Goal: Task Accomplishment & Management: Use online tool/utility

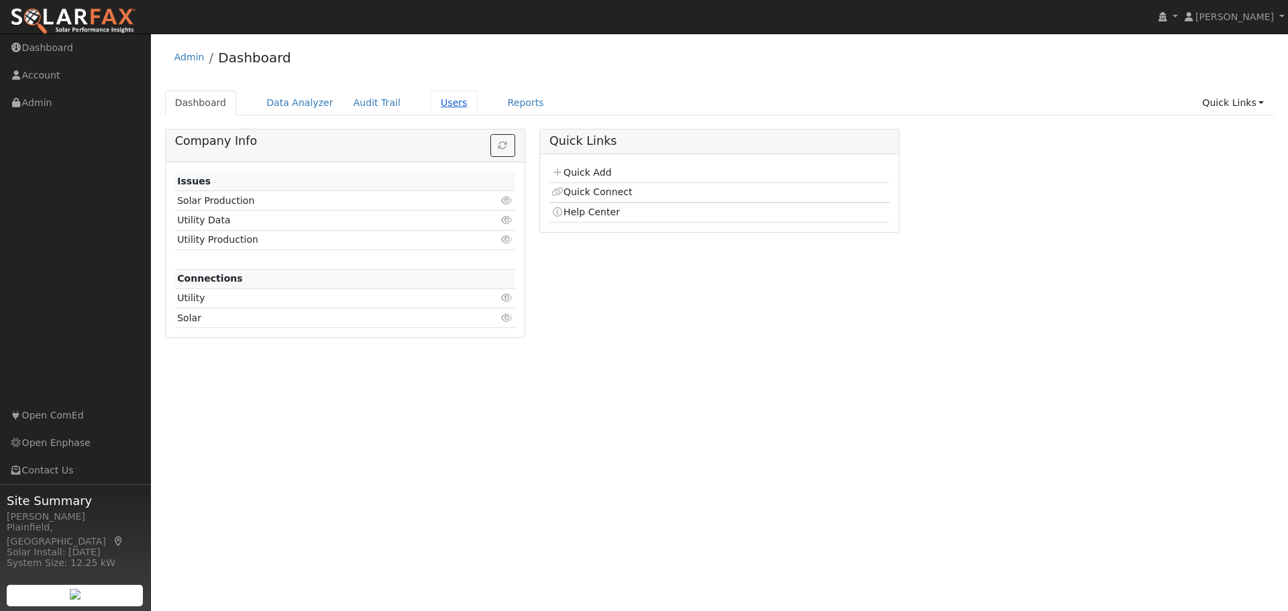
click at [431, 109] on link "Users" at bounding box center [454, 103] width 47 height 25
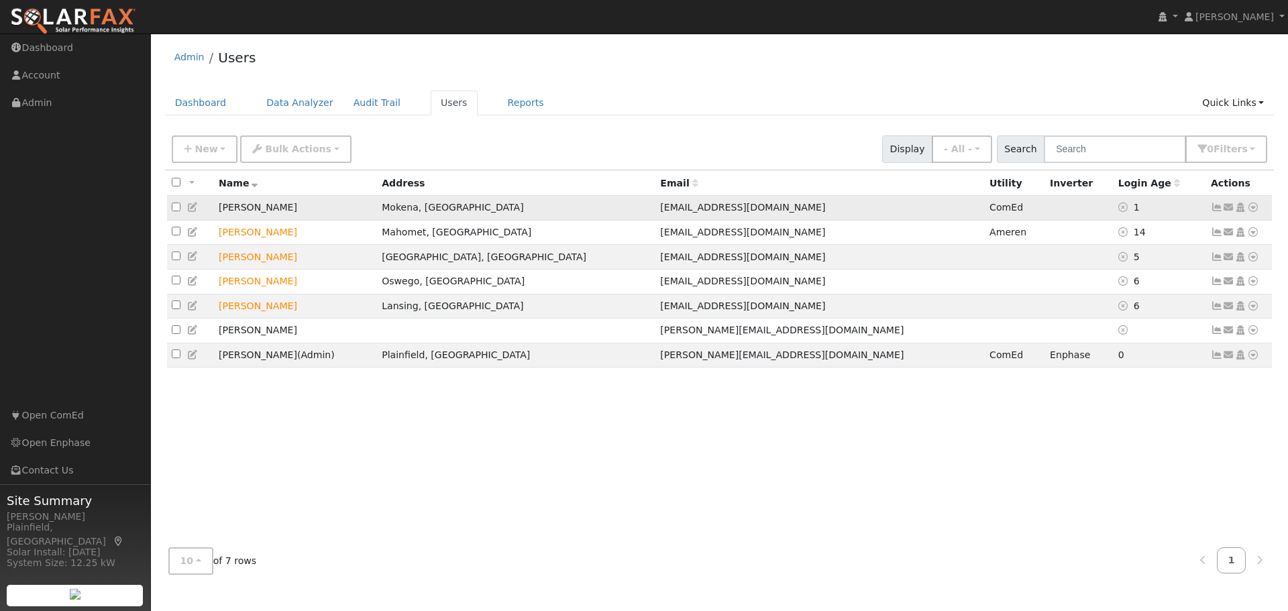
click at [1251, 207] on icon at bounding box center [1253, 207] width 12 height 9
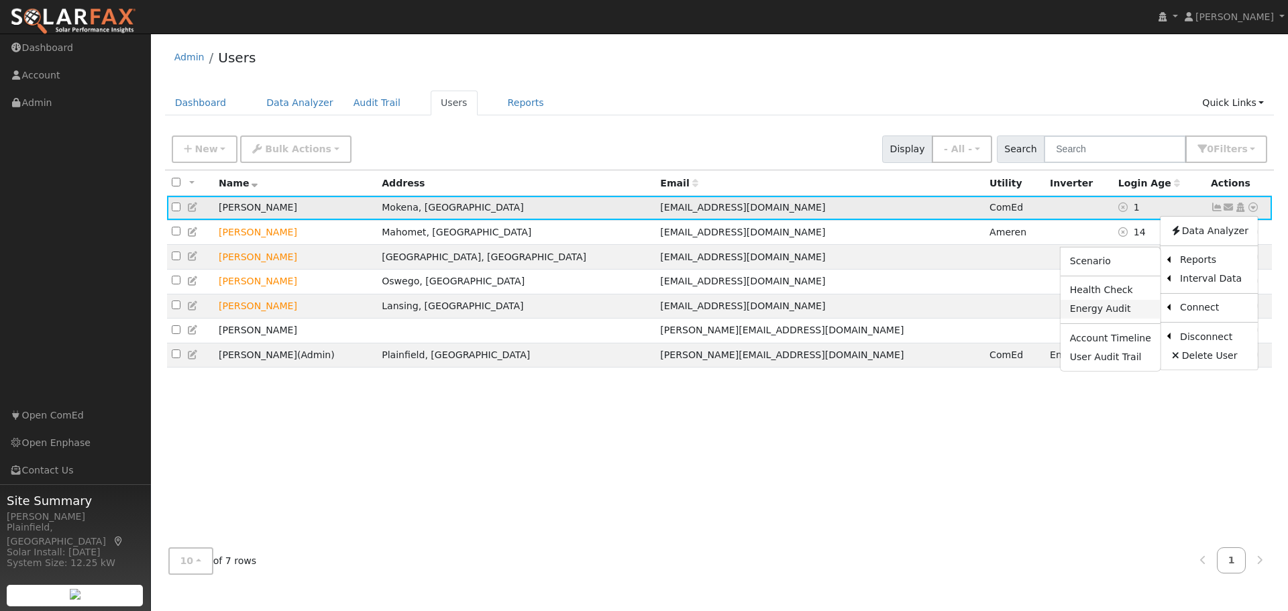
click at [1119, 313] on link "Energy Audit" at bounding box center [1111, 309] width 100 height 19
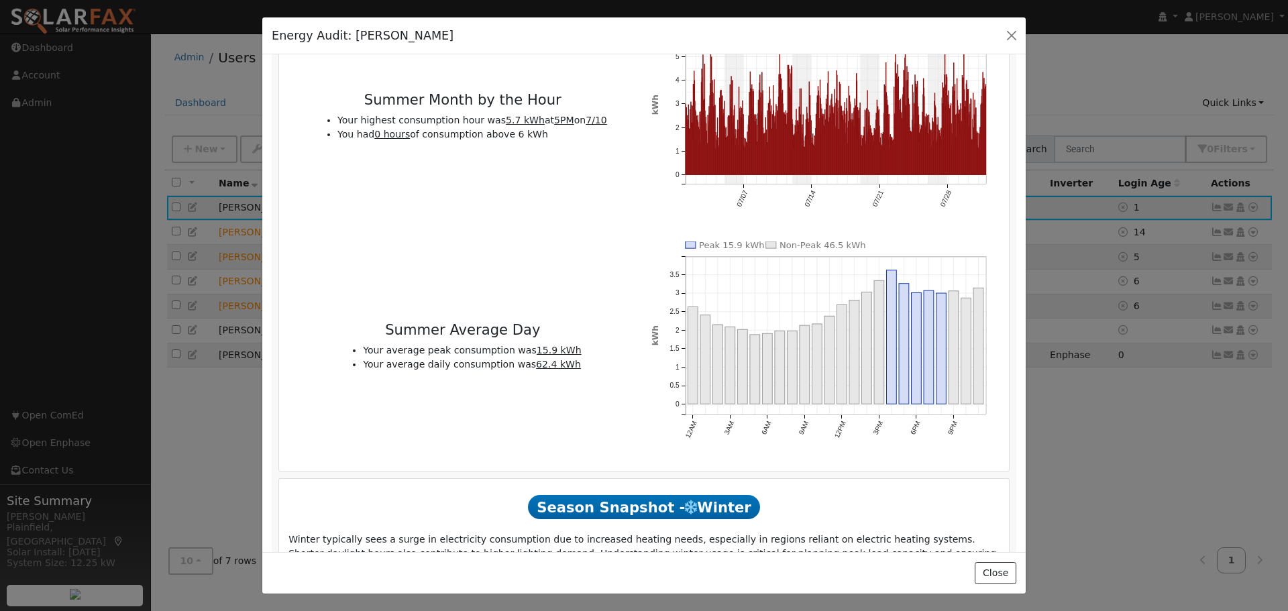
scroll to position [1208, 0]
